Goal: Task Accomplishment & Management: Manage account settings

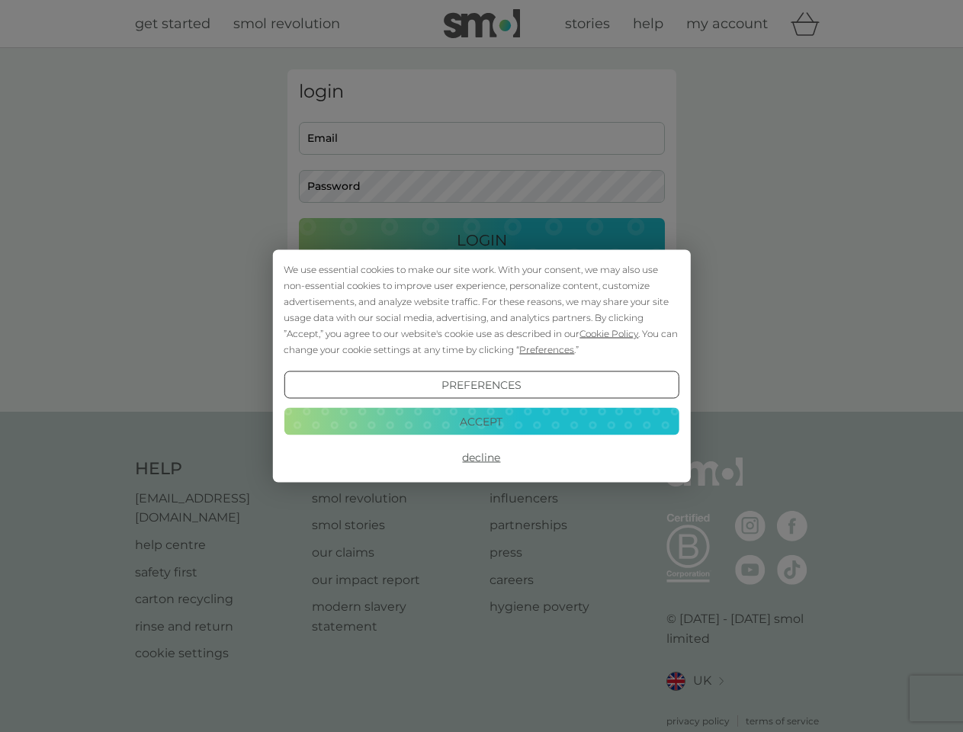
click at [609, 333] on span "Cookie Policy" at bounding box center [608, 333] width 59 height 11
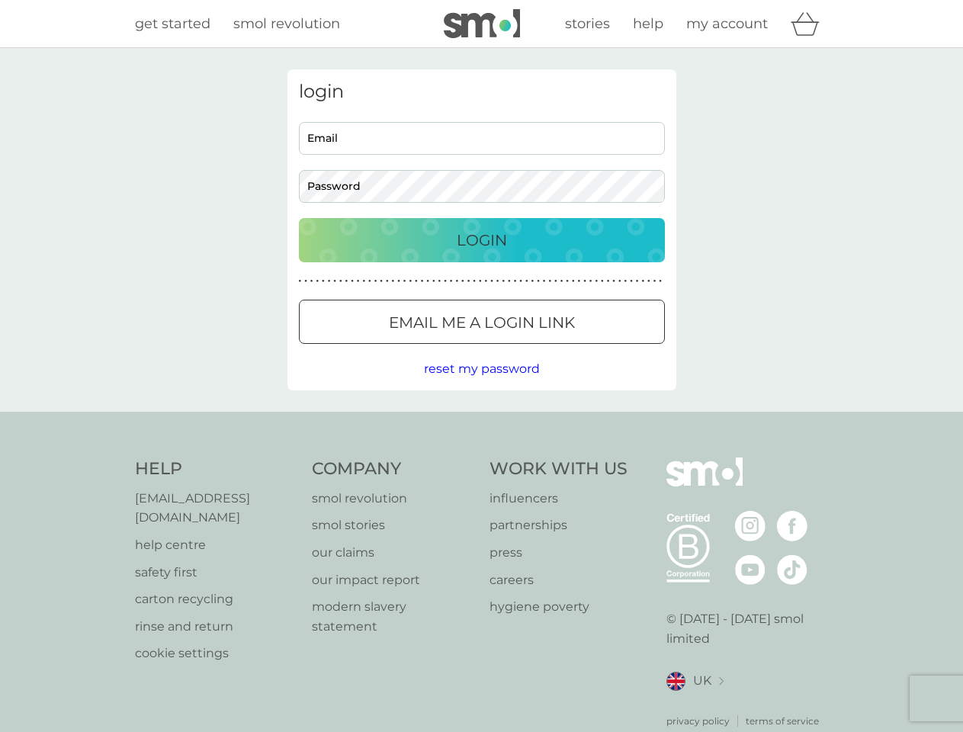
click at [545, 349] on div "login Email Password Login ● ● ● ● ● ● ● ● ● ● ● ● ● ● ● ● ● ● ● ● ● ● ● ● ● ● …" at bounding box center [481, 229] width 389 height 321
click at [481, 385] on div "login Email Password Login ● ● ● ● ● ● ● ● ● ● ● ● ● ● ● ● ● ● ● ● ● ● ● ● ● ● …" at bounding box center [481, 229] width 389 height 321
click at [481, 457] on div "Help [EMAIL_ADDRESS][DOMAIN_NAME] help centre safety first carton recycling rin…" at bounding box center [482, 592] width 694 height 271
click at [481, 421] on div "Help [EMAIL_ADDRESS][DOMAIN_NAME] help centre safety first carton recycling rin…" at bounding box center [481, 593] width 963 height 362
